Goal: Check status

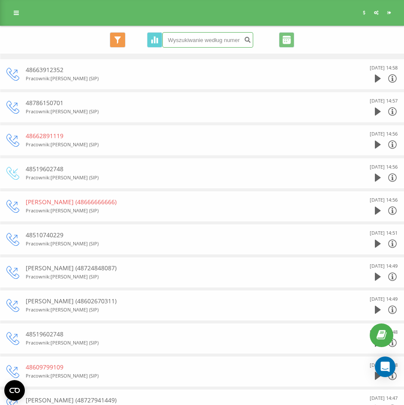
click at [186, 43] on input at bounding box center [207, 39] width 91 height 15
type input "510740229"
click at [246, 39] on icon "submit" at bounding box center [247, 38] width 7 height 5
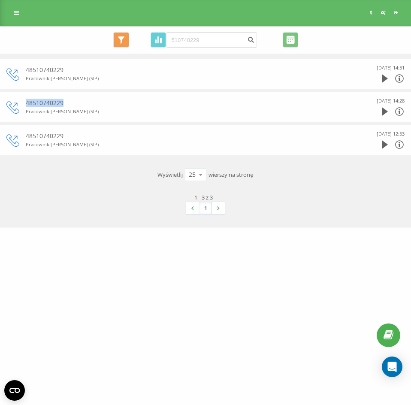
drag, startPoint x: 82, startPoint y: 105, endPoint x: 19, endPoint y: 103, distance: 63.5
click at [19, 103] on div "48510740229 Pracownik : [PERSON_NAME] (SIP) [DATE] 14:28" at bounding box center [205, 106] width 398 height 21
copy div "48510740229"
click at [387, 146] on div at bounding box center [392, 144] width 23 height 13
click at [386, 146] on icon at bounding box center [384, 145] width 6 height 8
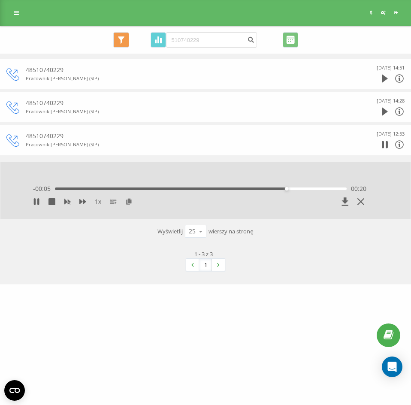
click at [330, 237] on div "Wyświetlij 25 10 25 50 100 wierszy na stronę" at bounding box center [205, 231] width 398 height 25
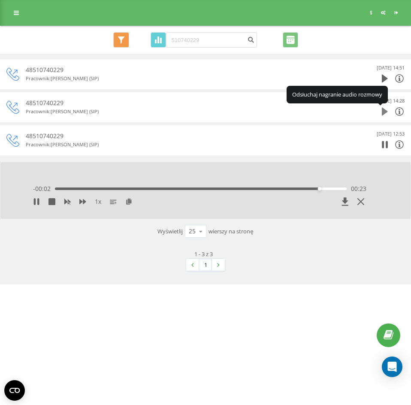
click at [384, 112] on icon at bounding box center [384, 112] width 6 height 8
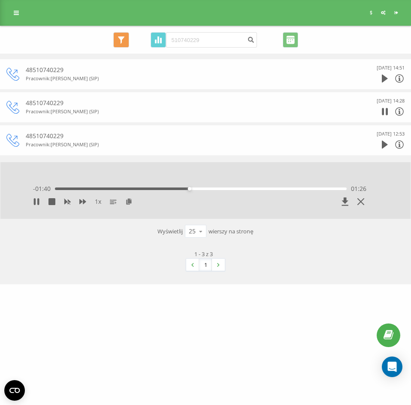
click at [387, 236] on div "Wyświetlij 25 10 25 50 100 wierszy na stronę" at bounding box center [205, 231] width 398 height 25
click at [386, 255] on div "1 - 3 z 3 1" at bounding box center [205, 259] width 398 height 33
click at [262, 187] on div "02:12" at bounding box center [200, 188] width 291 height 3
click at [276, 187] on div "02:13" at bounding box center [200, 188] width 291 height 3
click at [297, 189] on div "02:34" at bounding box center [200, 188] width 291 height 3
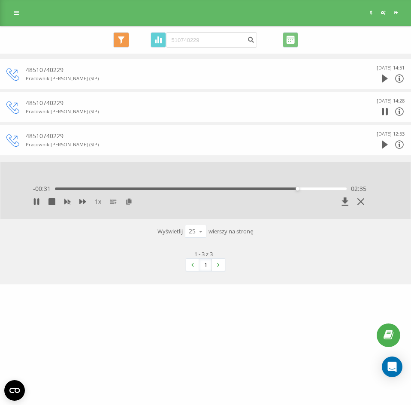
drag, startPoint x: 319, startPoint y: 189, endPoint x: 325, endPoint y: 189, distance: 5.6
click at [320, 189] on div "02:35" at bounding box center [200, 188] width 291 height 3
click at [339, 189] on div "03:01" at bounding box center [200, 188] width 291 height 3
click at [380, 81] on div "[DATE] 14:51" at bounding box center [378, 73] width 51 height 21
click at [386, 78] on icon at bounding box center [384, 79] width 6 height 8
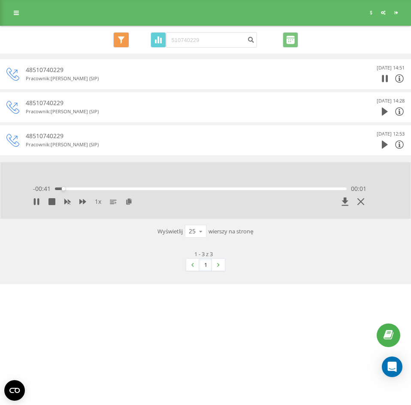
click at [84, 192] on div "- 00:41 00:01 00:01" at bounding box center [199, 188] width 333 height 9
click at [83, 190] on div "- 00:41 00:01 00:01" at bounding box center [199, 188] width 333 height 9
click at [89, 189] on div "00:02" at bounding box center [200, 188] width 291 height 3
click at [107, 188] on div "00:05" at bounding box center [200, 188] width 291 height 3
drag, startPoint x: 135, startPoint y: 187, endPoint x: 143, endPoint y: 187, distance: 7.3
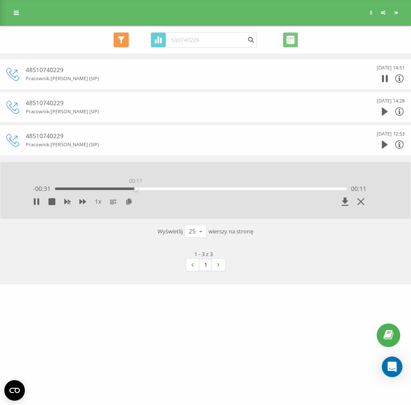
click at [136, 187] on div "00:11" at bounding box center [200, 188] width 291 height 3
